Goal: Transaction & Acquisition: Purchase product/service

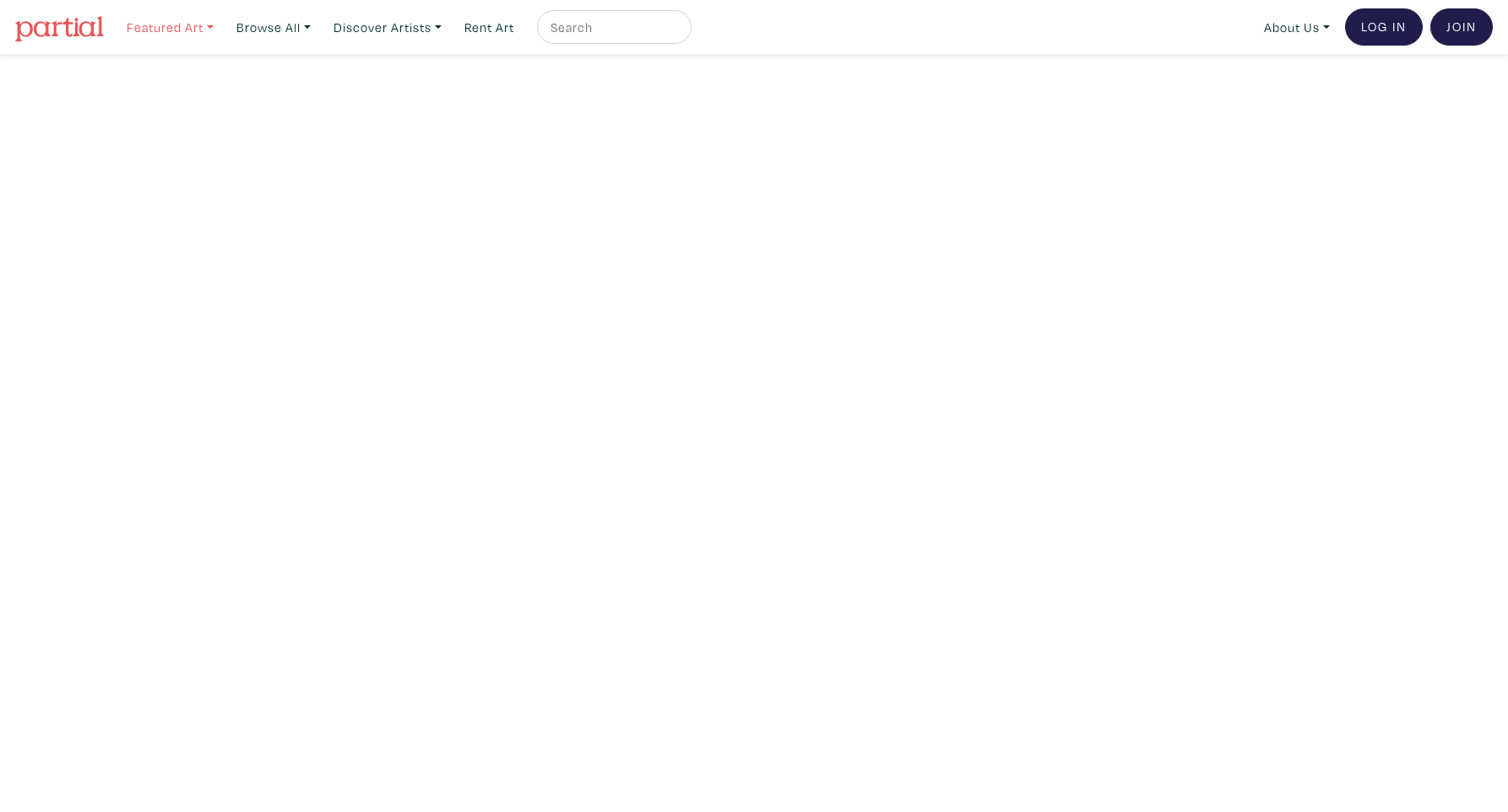
click at [195, 30] on link "Featured Art" at bounding box center [170, 27] width 102 height 35
click at [307, 21] on link "Browse All" at bounding box center [273, 27] width 90 height 35
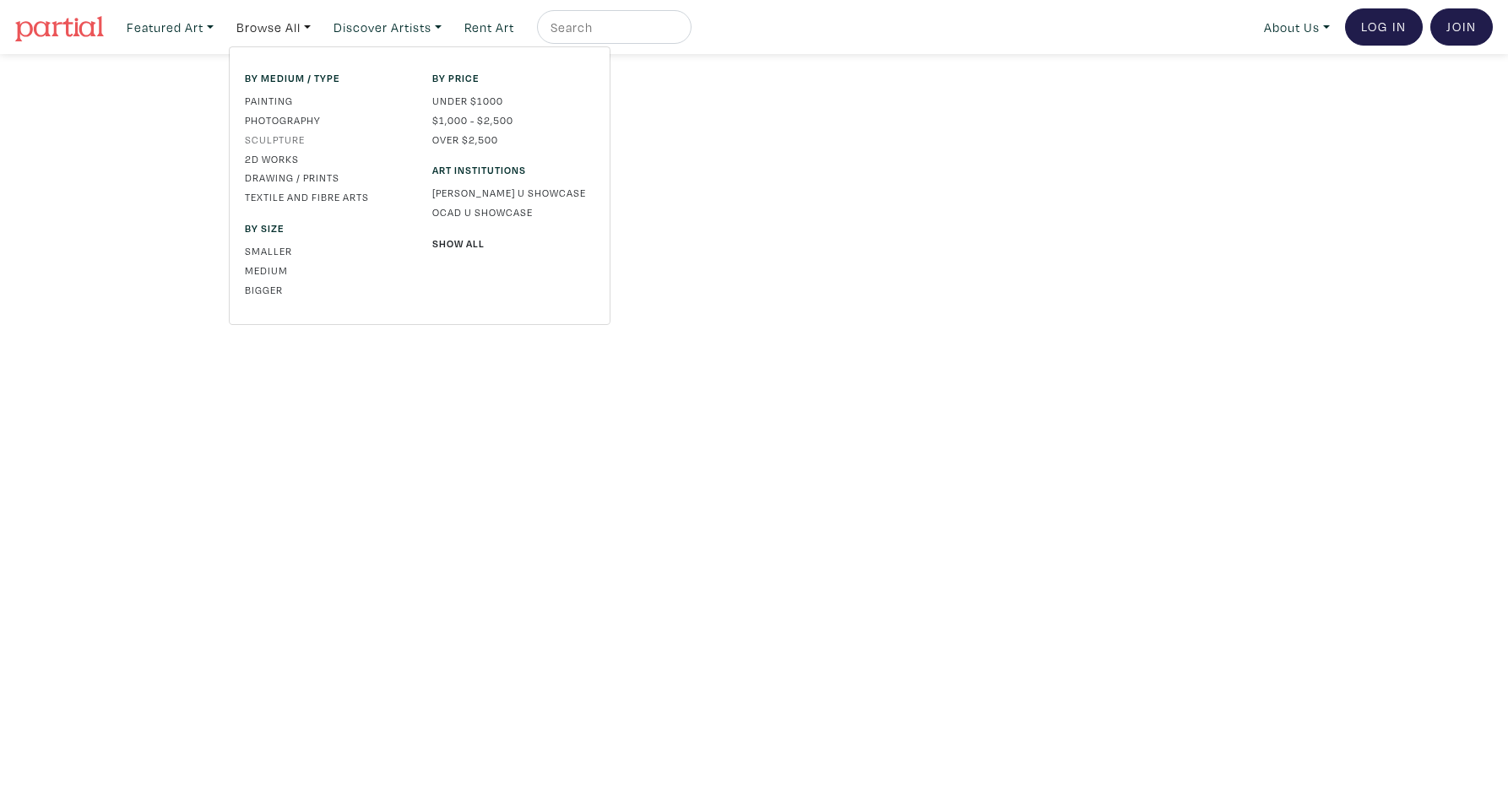
click at [292, 137] on link "Sculpture" at bounding box center [325, 140] width 162 height 15
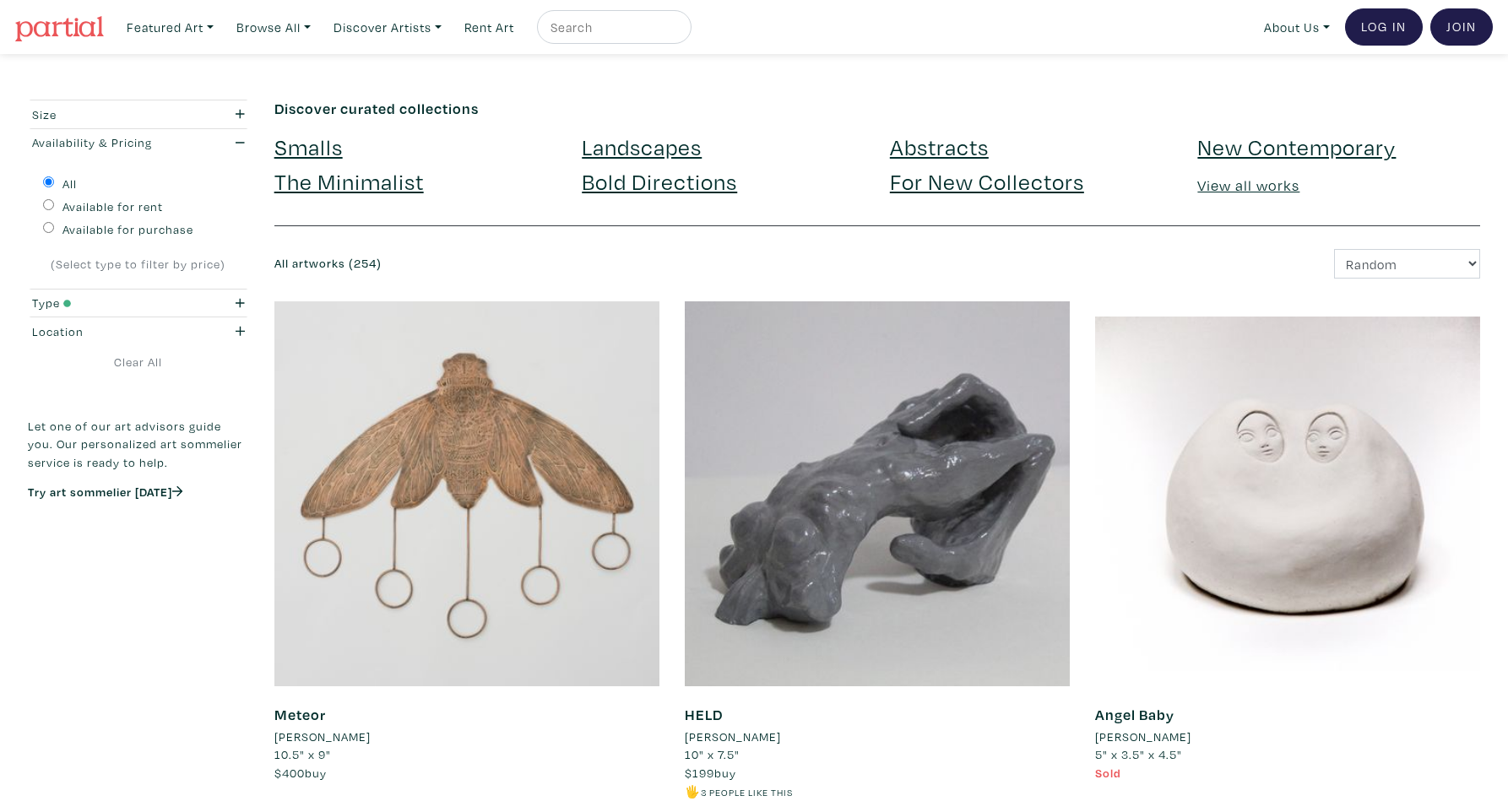
drag, startPoint x: 46, startPoint y: 226, endPoint x: 77, endPoint y: 230, distance: 31.3
click at [47, 226] on input "Available for purchase" at bounding box center [48, 227] width 11 height 11
radio input "true"
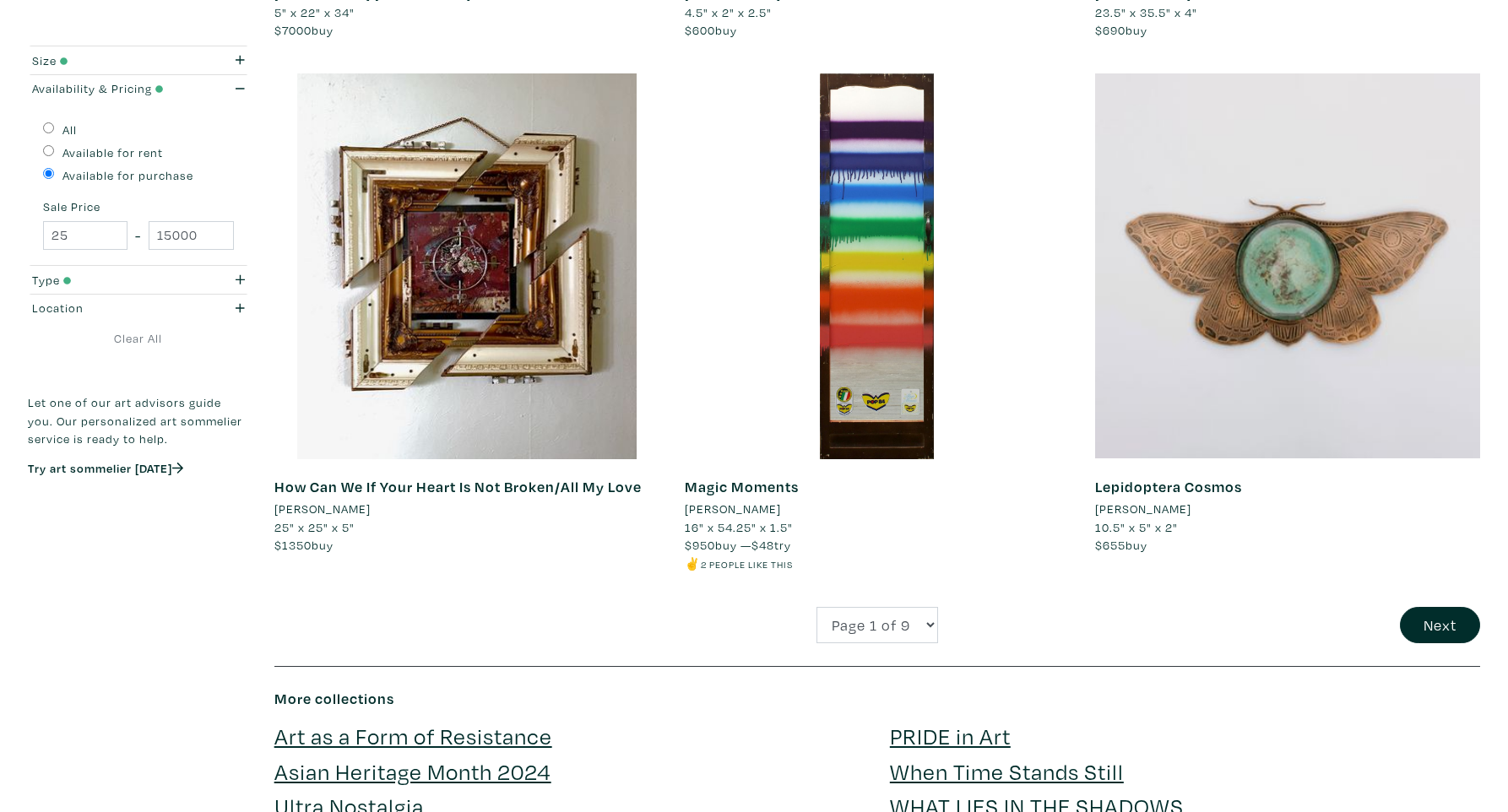
scroll to position [3878, 0]
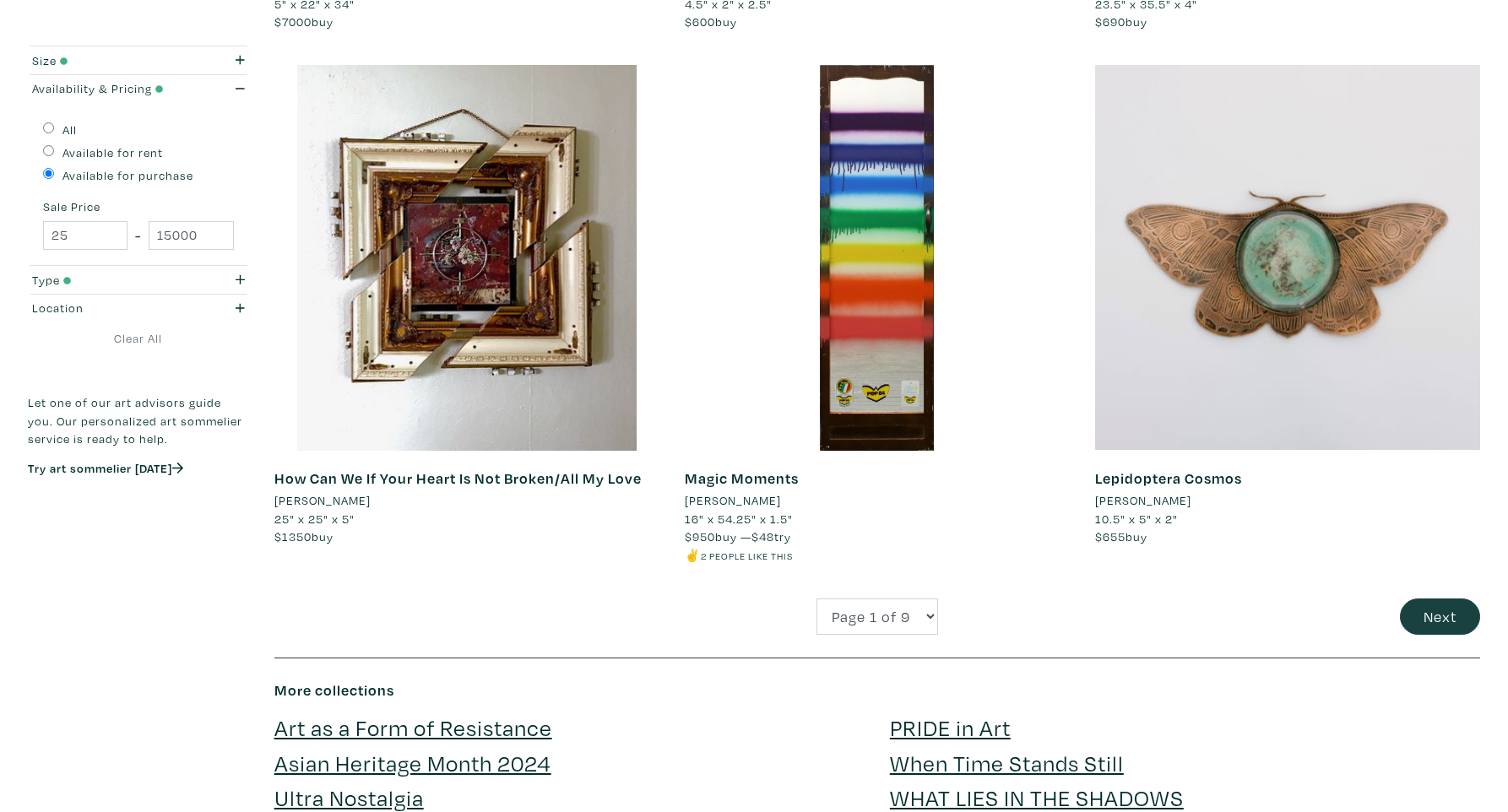
click at [1422, 599] on button "Next" at bounding box center [1439, 616] width 80 height 36
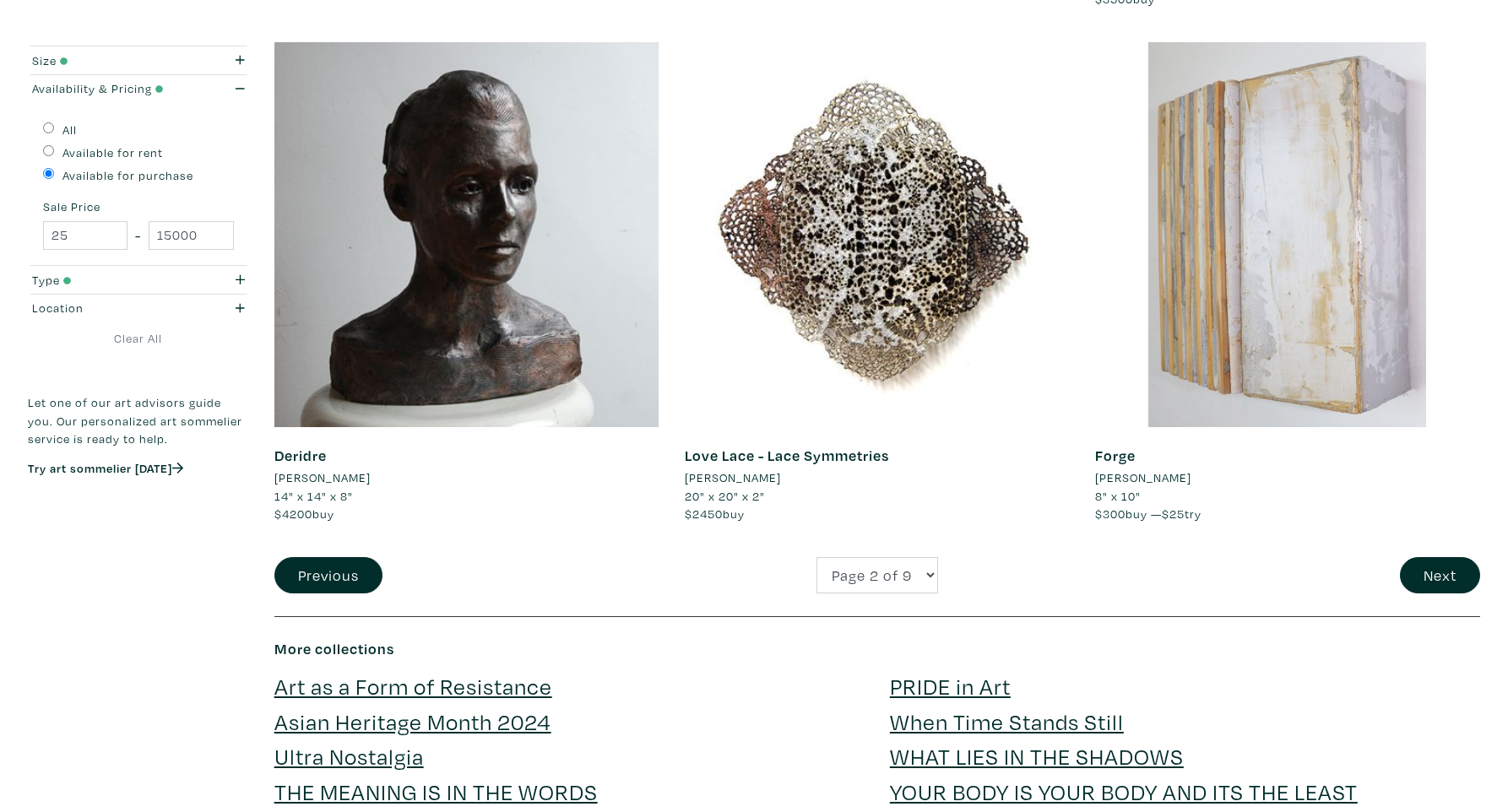
scroll to position [3960, 0]
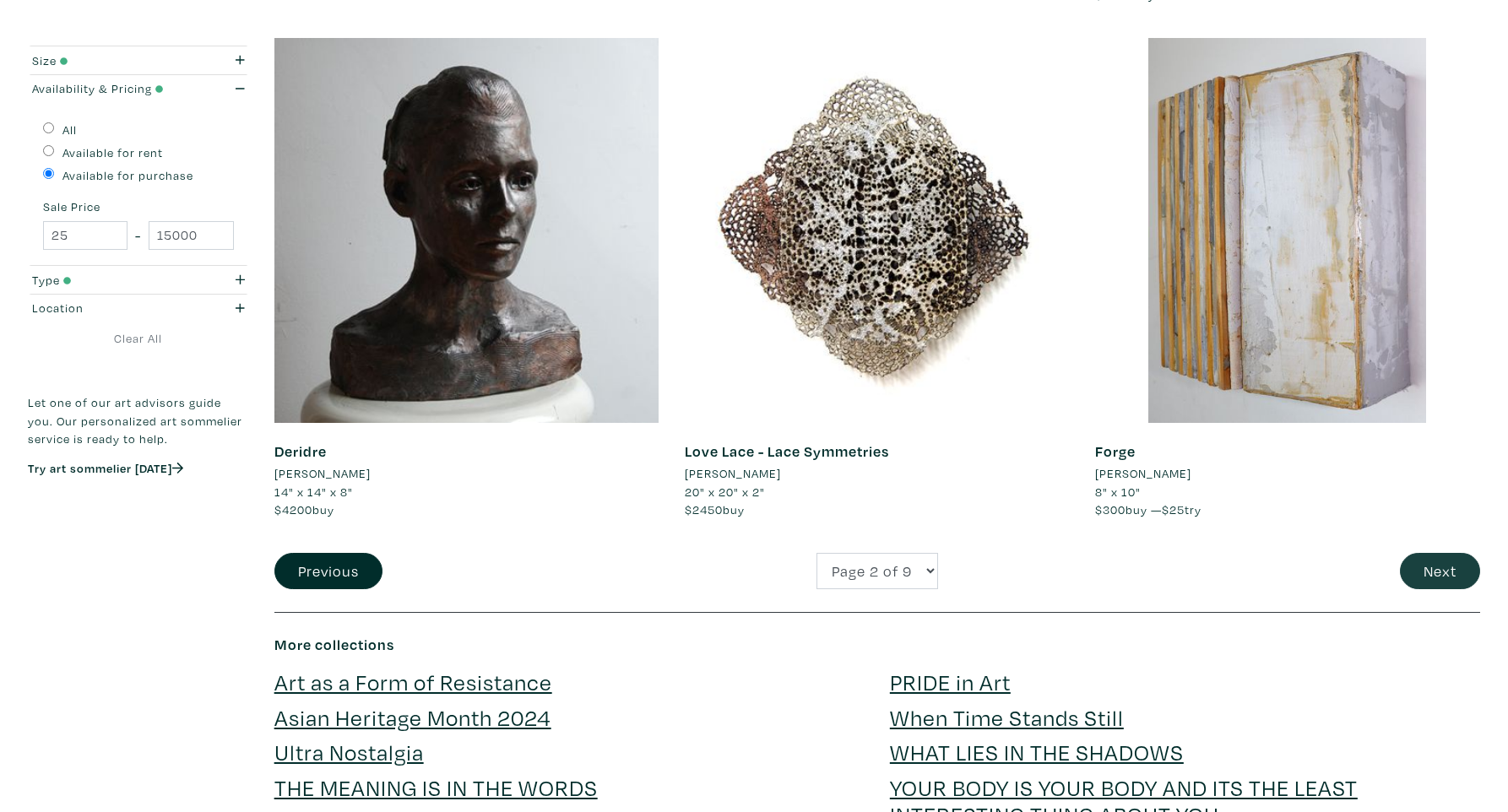
click at [1437, 553] on button "Next" at bounding box center [1439, 571] width 80 height 36
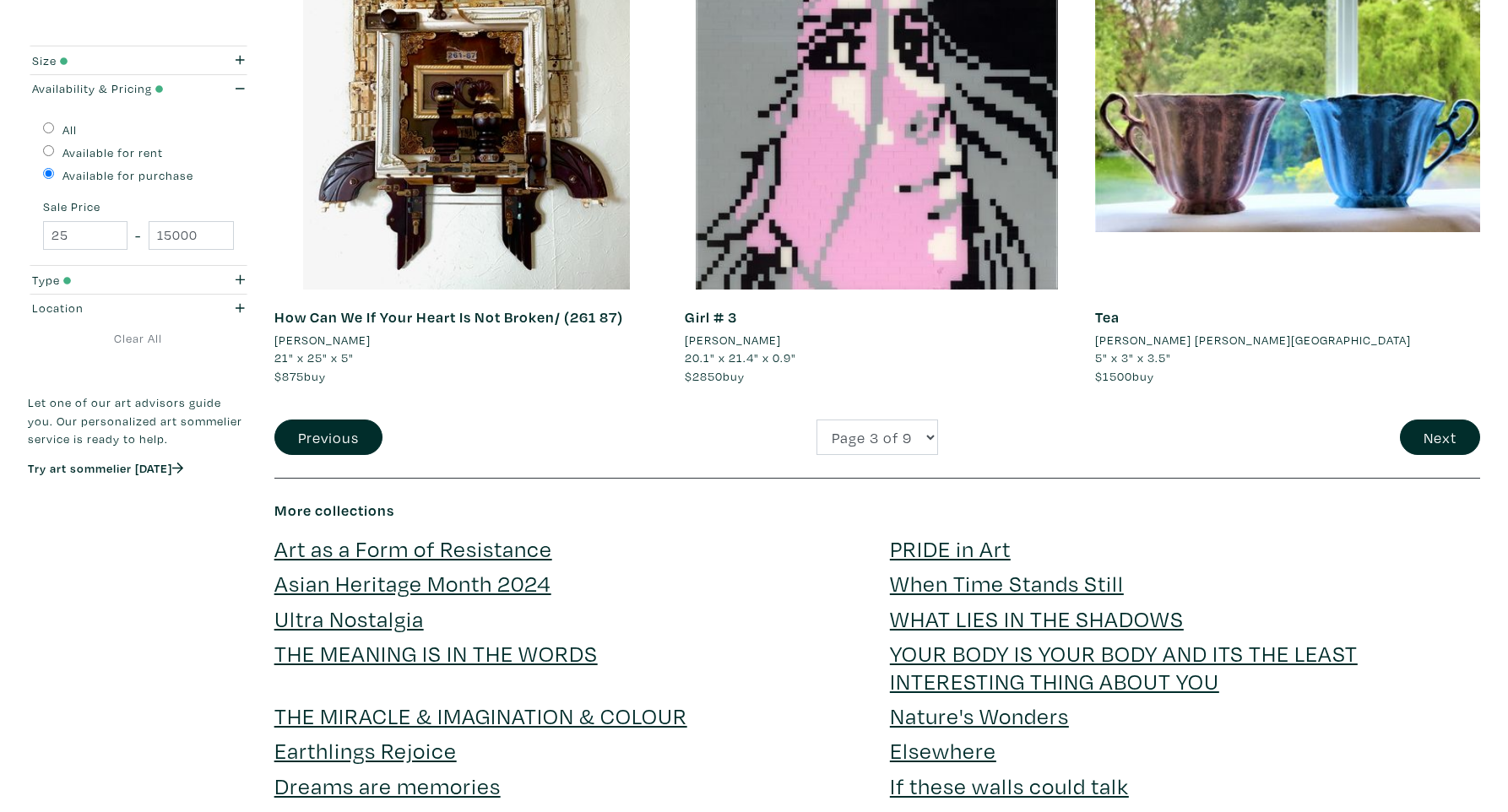
scroll to position [4118, 0]
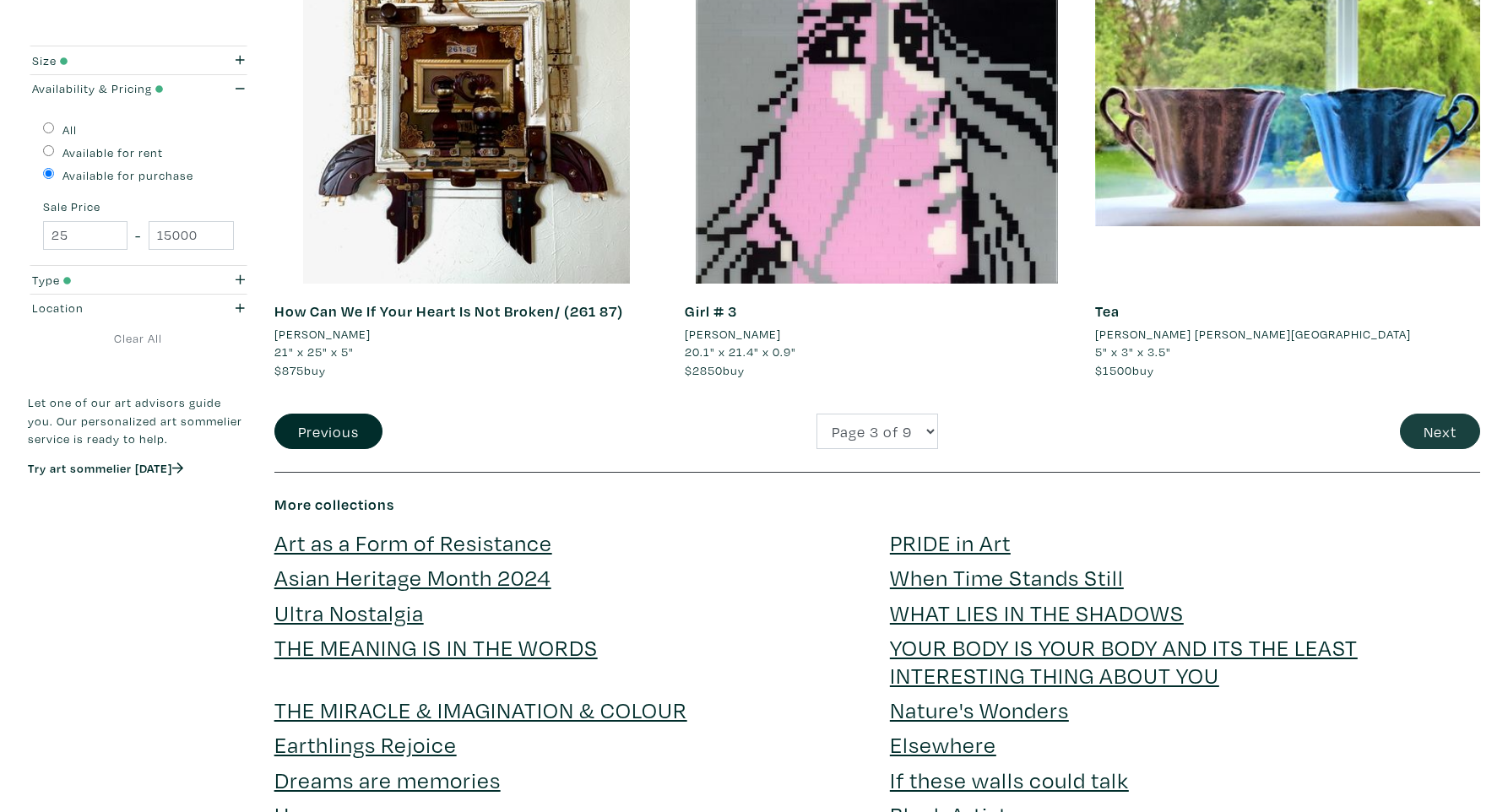
click at [1417, 414] on button "Next" at bounding box center [1439, 432] width 80 height 36
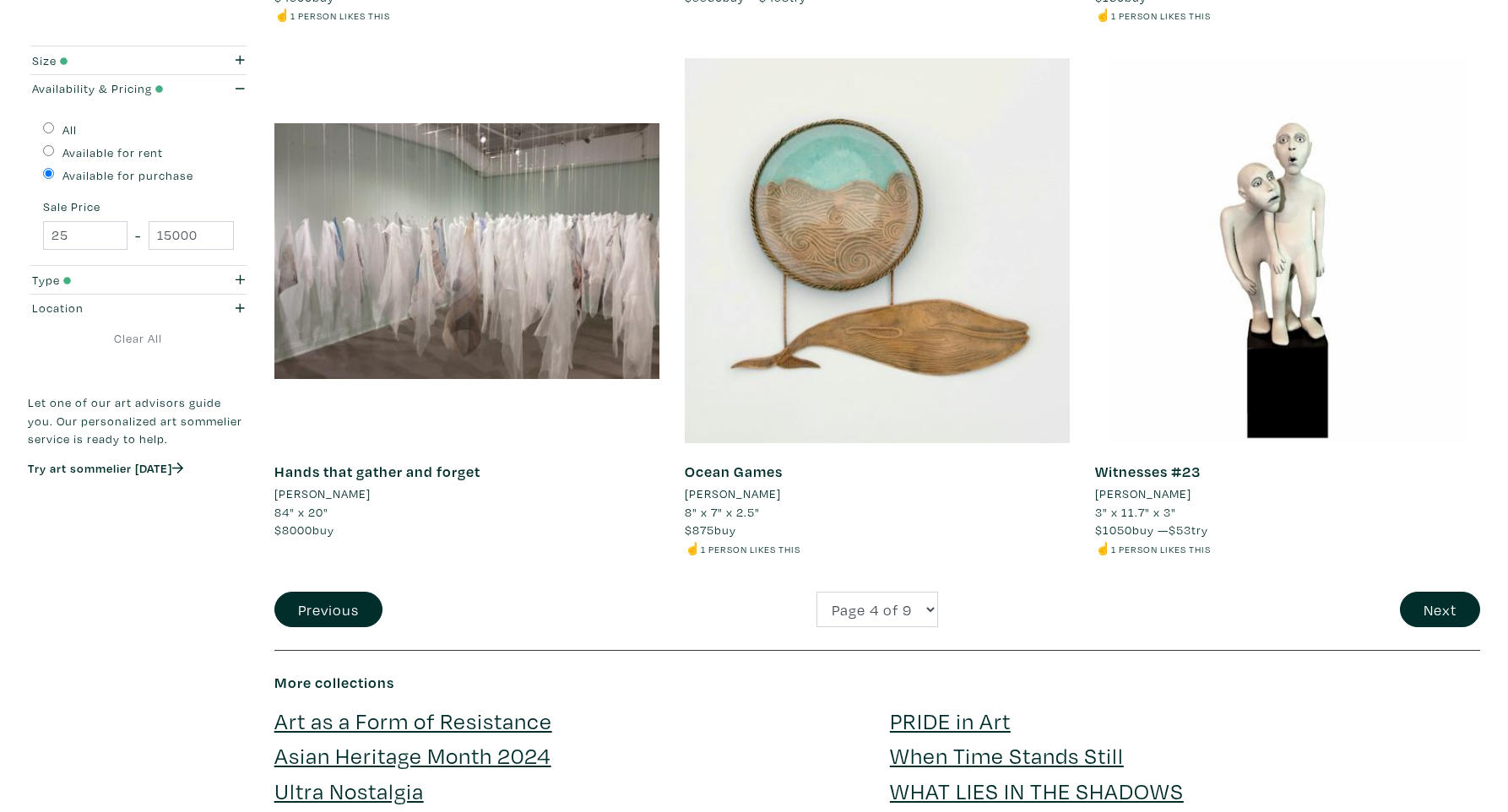
scroll to position [3974, 0]
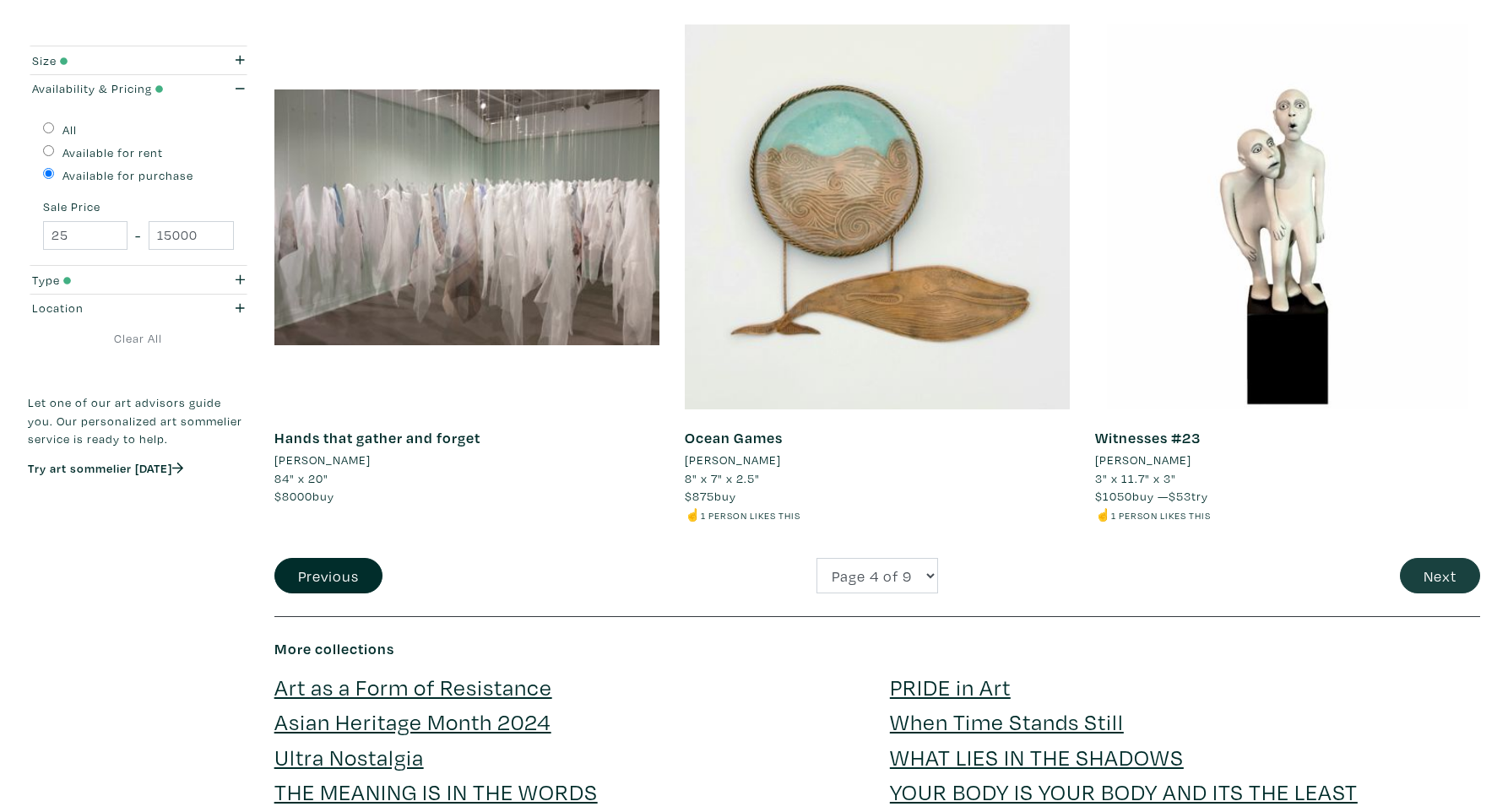
click at [1441, 558] on button "Next" at bounding box center [1439, 576] width 80 height 36
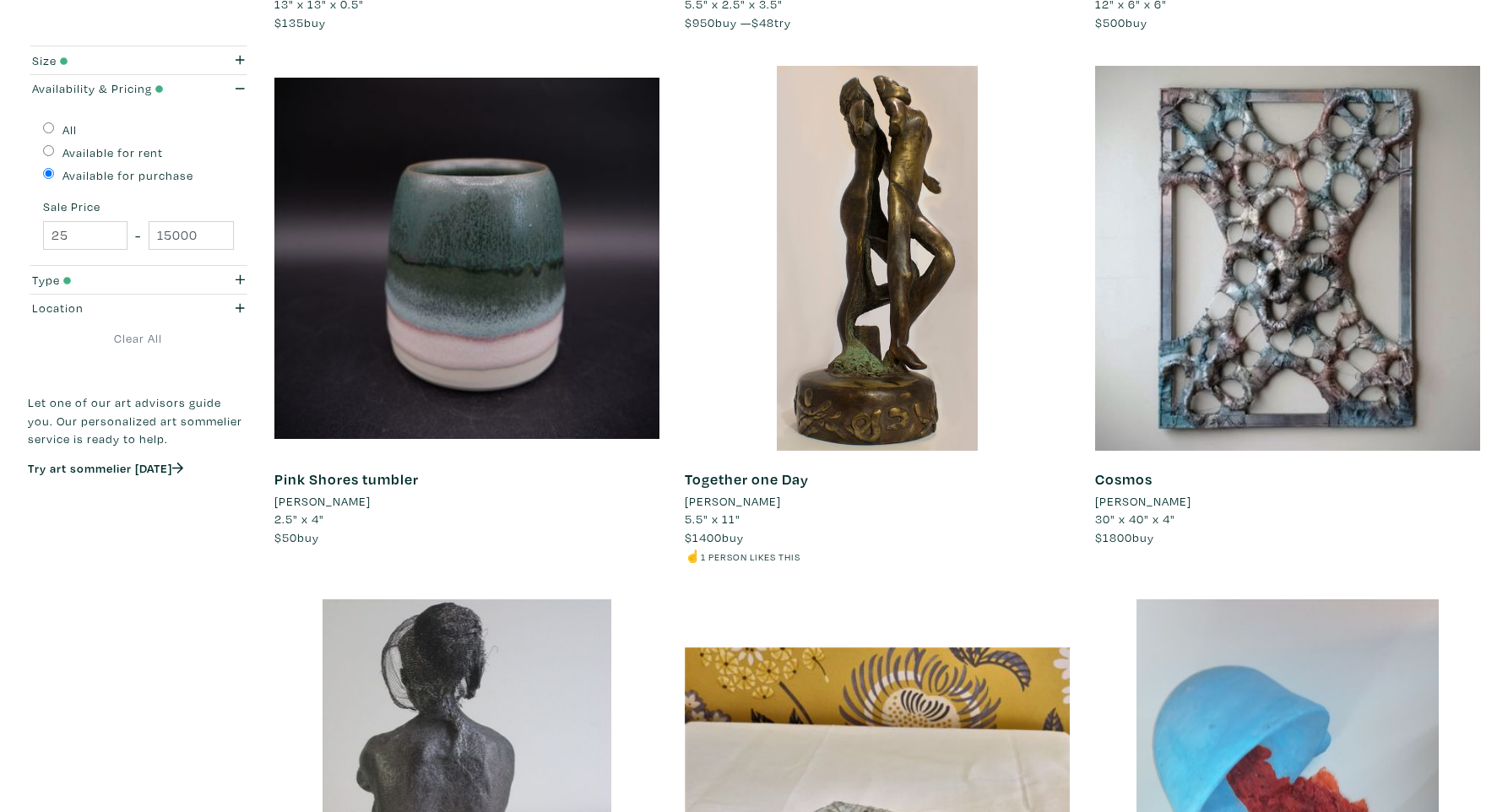
scroll to position [3378, 0]
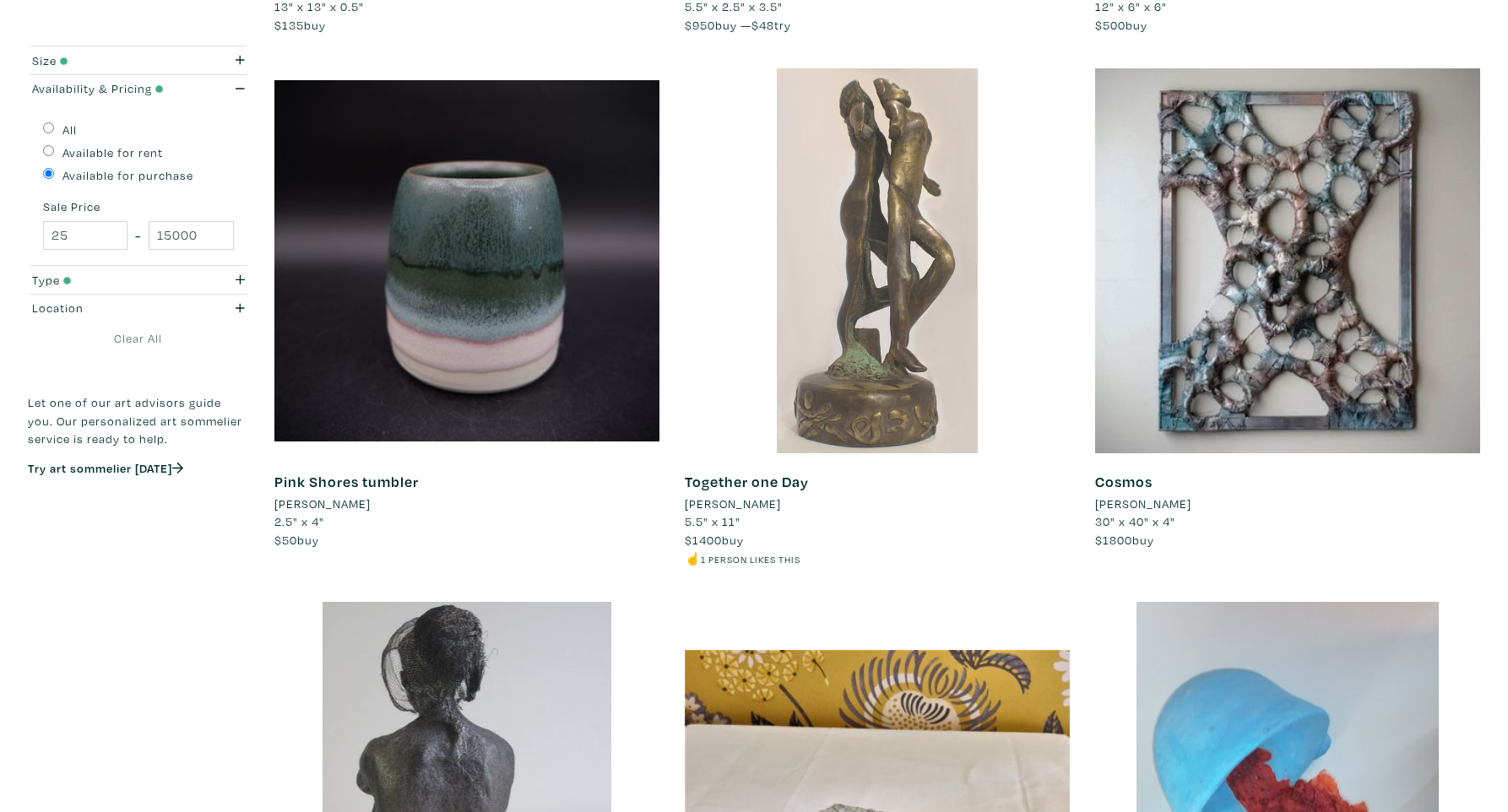
click at [893, 383] on div at bounding box center [877, 261] width 385 height 385
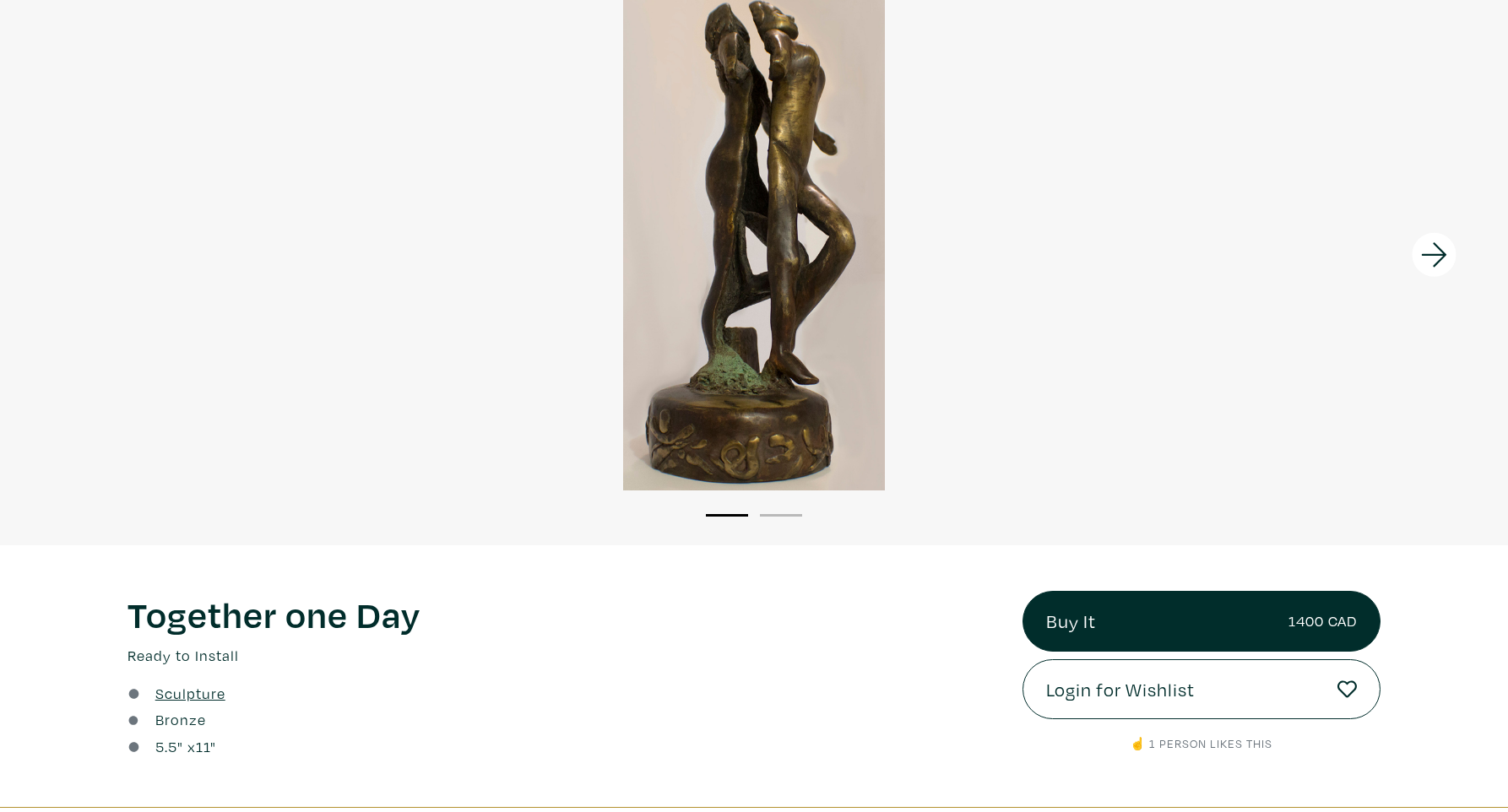
scroll to position [175, 0]
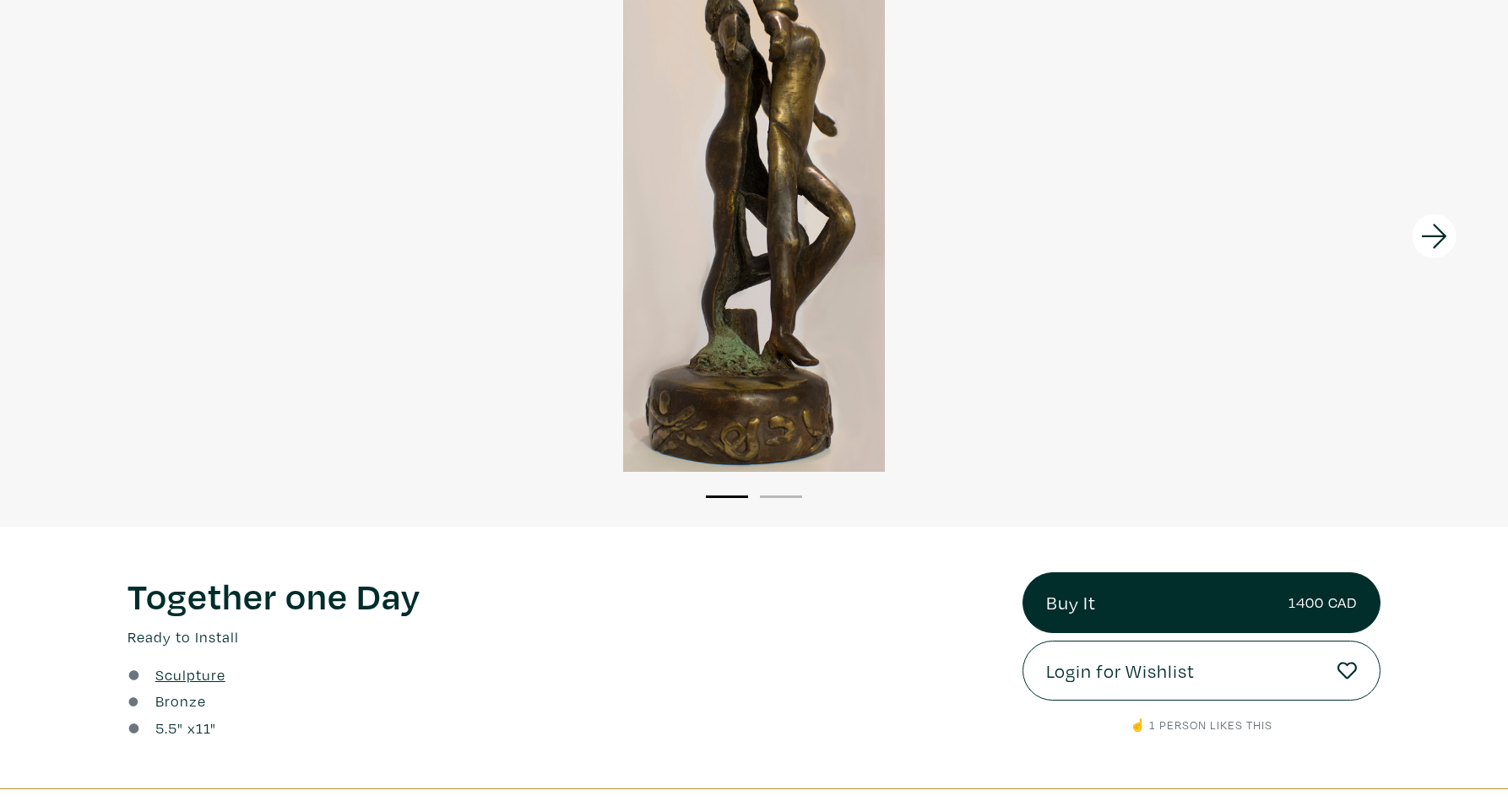
click at [1442, 238] on icon at bounding box center [1433, 236] width 25 height 25
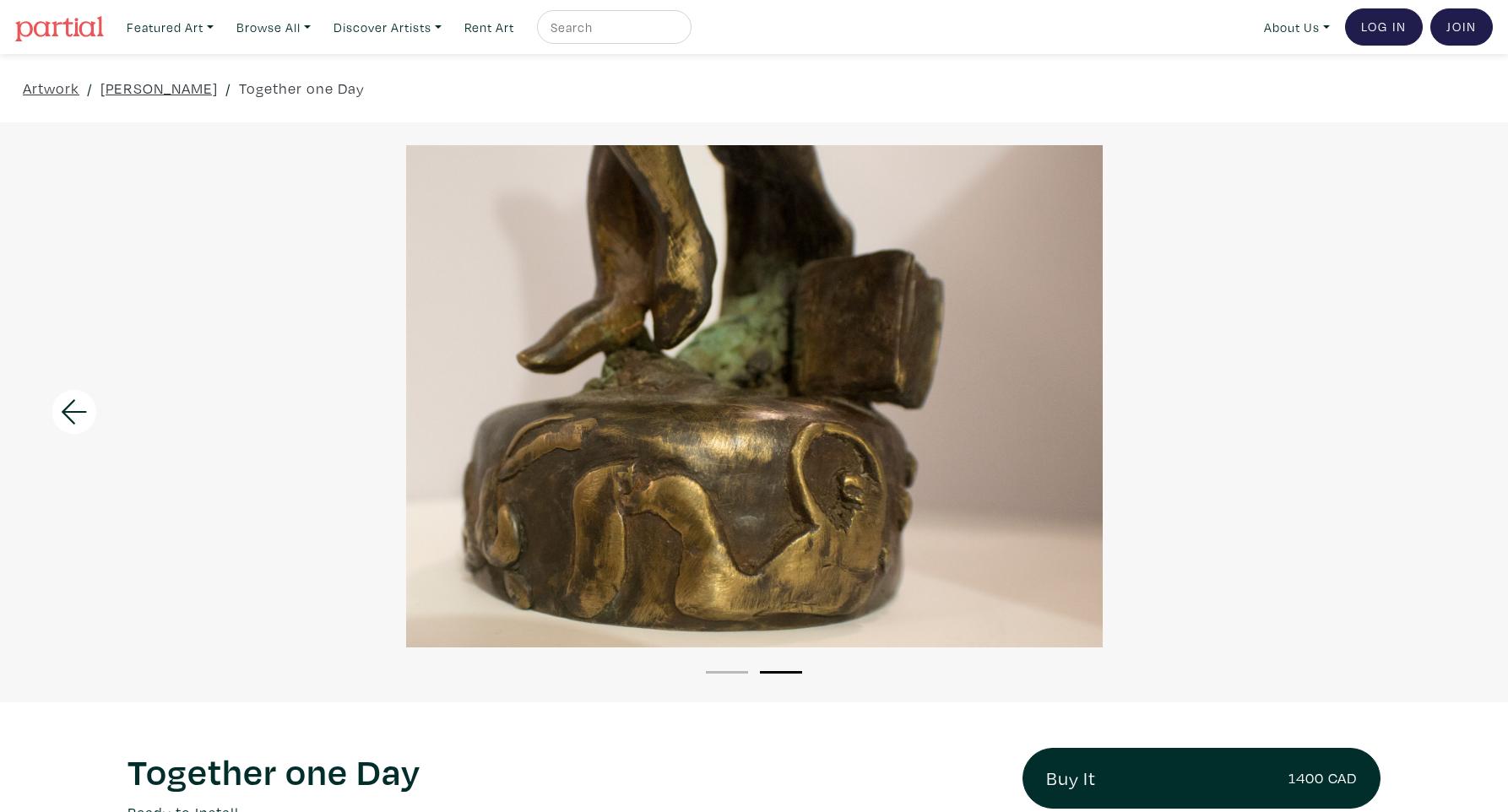
scroll to position [0, 0]
click at [86, 412] on icon at bounding box center [75, 412] width 25 height 25
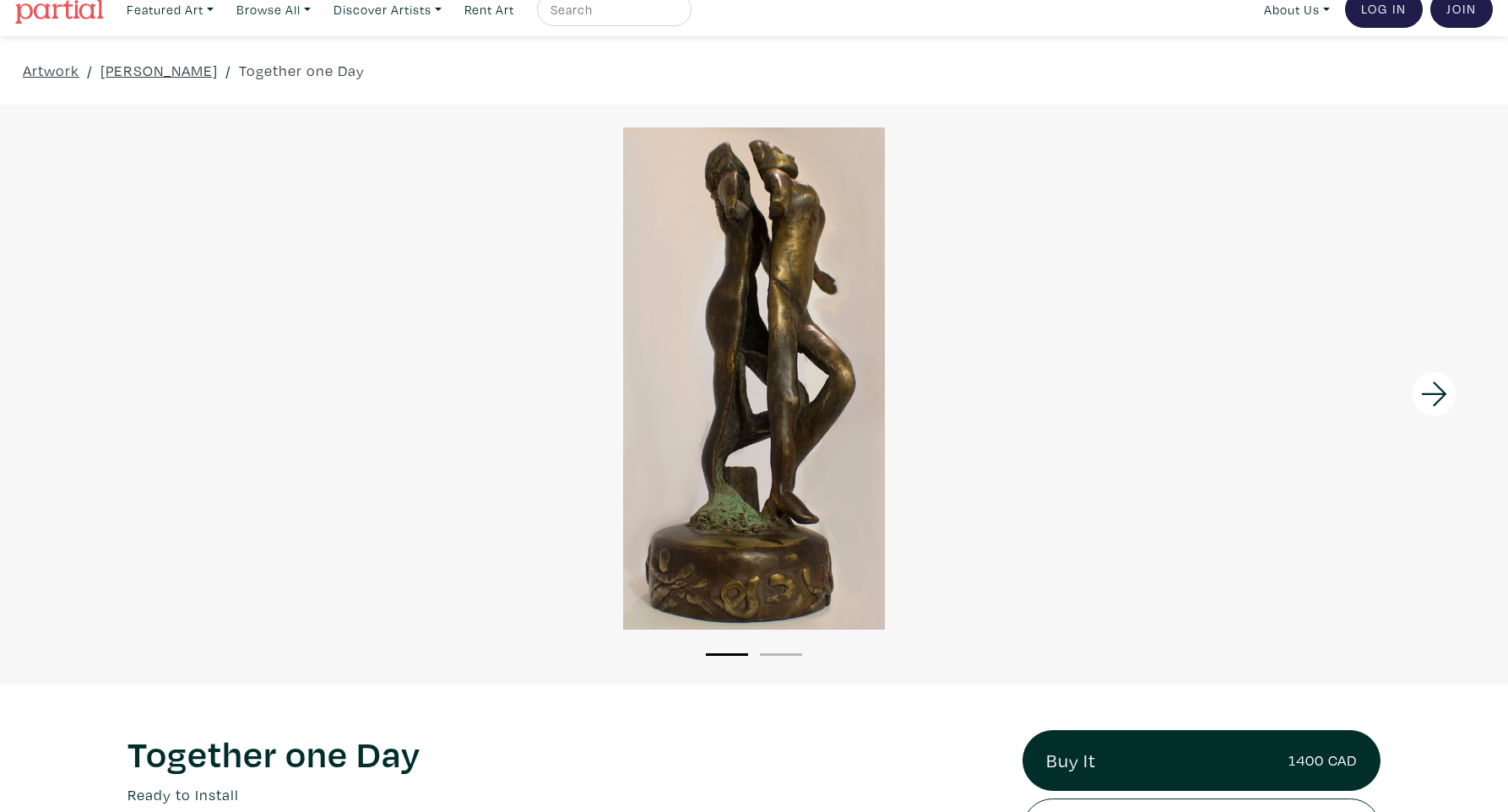
scroll to position [-1, 0]
